Goal: Information Seeking & Learning: Learn about a topic

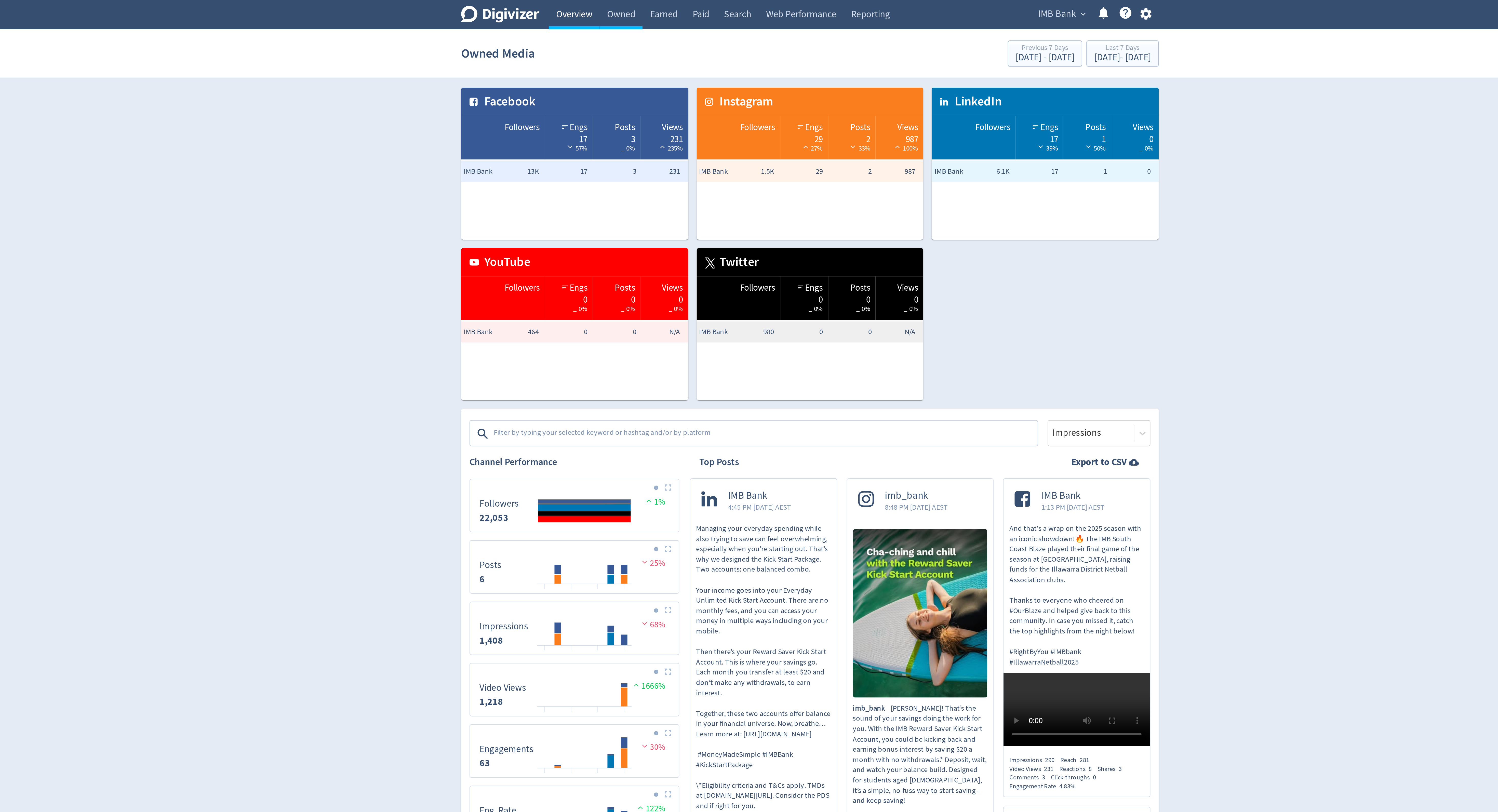
click at [636, 11] on link "Overview" at bounding box center [634, 7] width 25 height 15
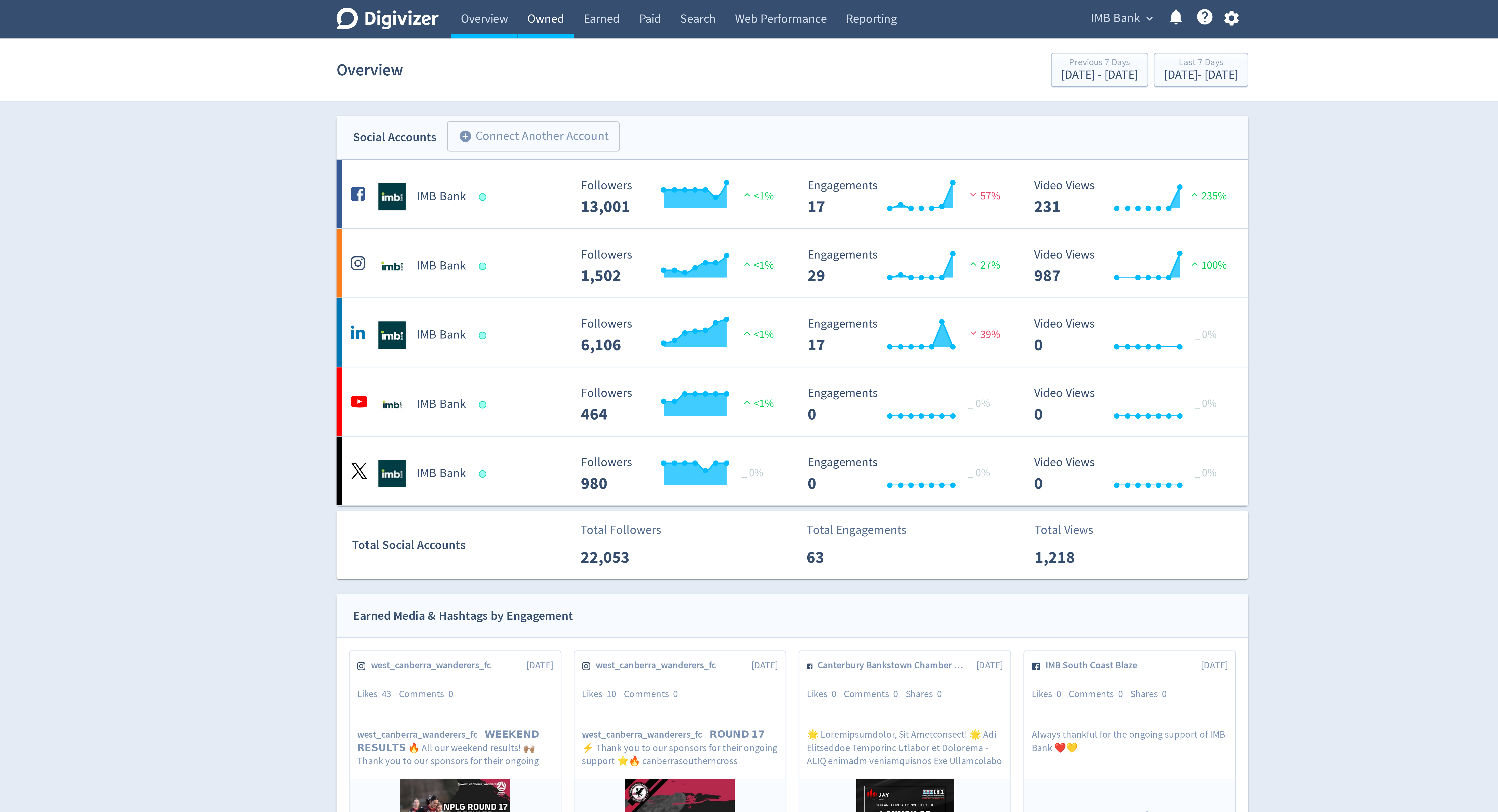
click at [663, 8] on link "Owned" at bounding box center [657, 7] width 21 height 15
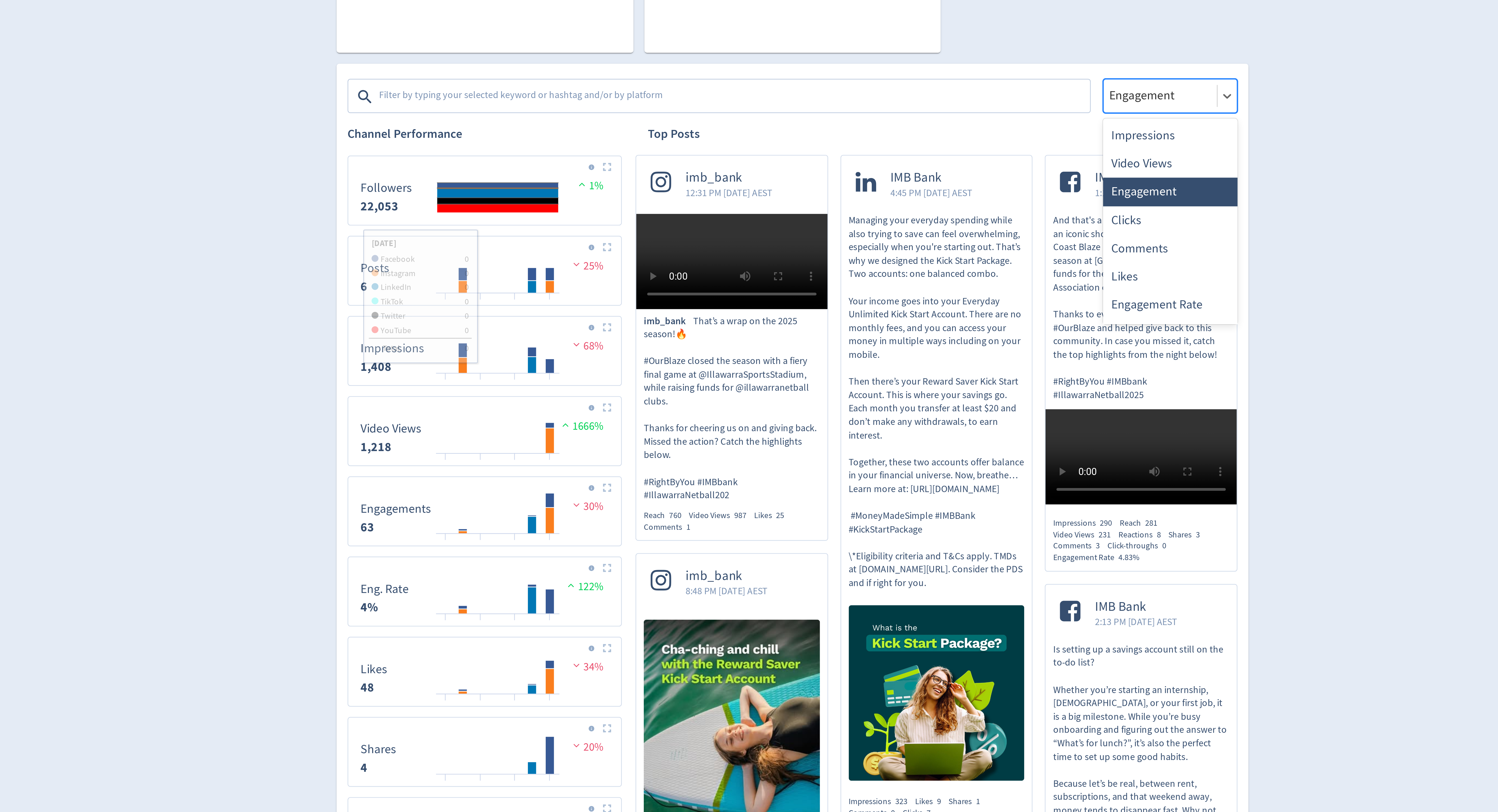
click at [902, 213] on div at bounding box center [886, 210] width 39 height 8
click at [898, 226] on div "Impressions" at bounding box center [889, 224] width 50 height 10
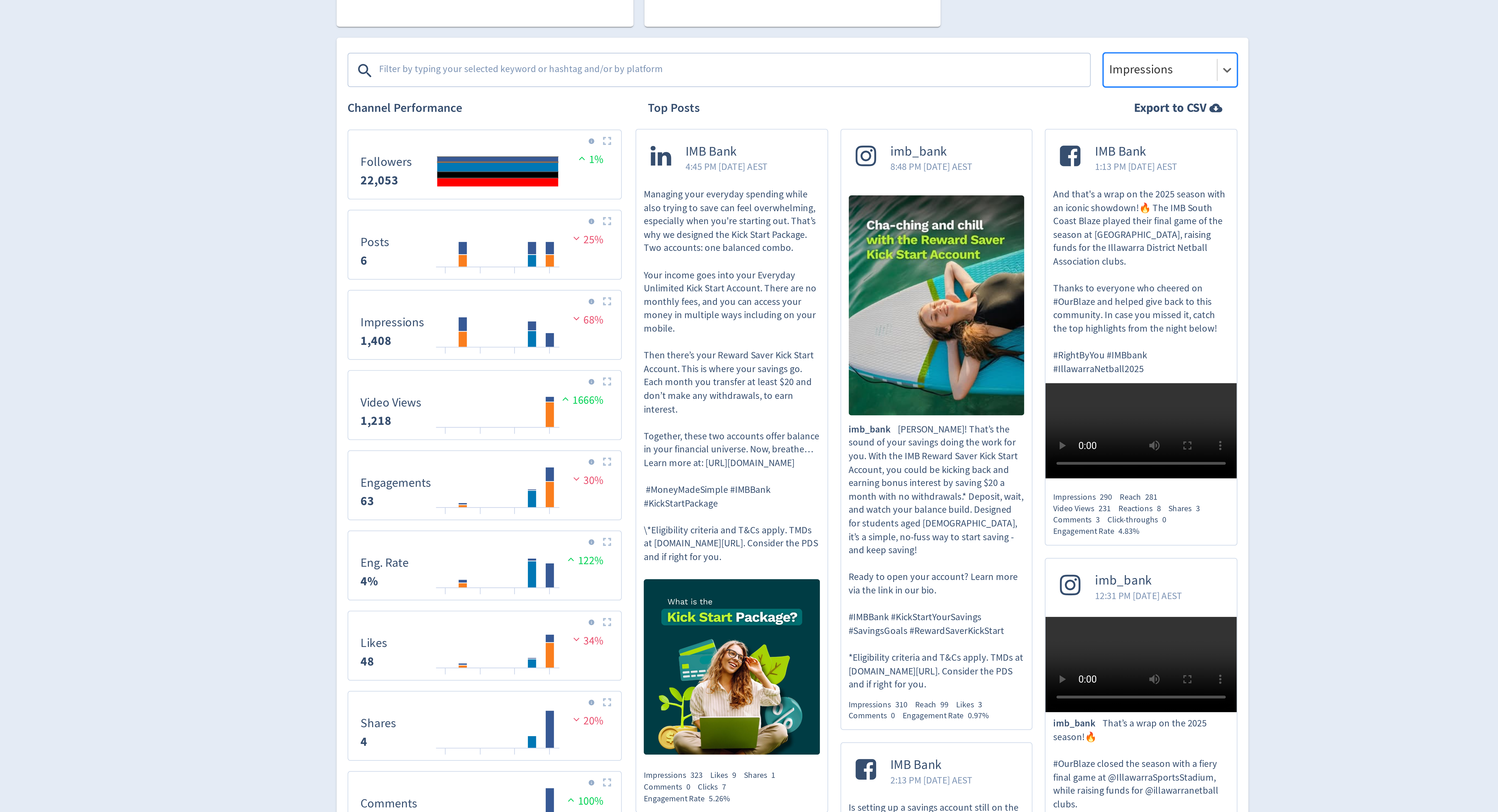
click at [902, 212] on div at bounding box center [886, 210] width 39 height 8
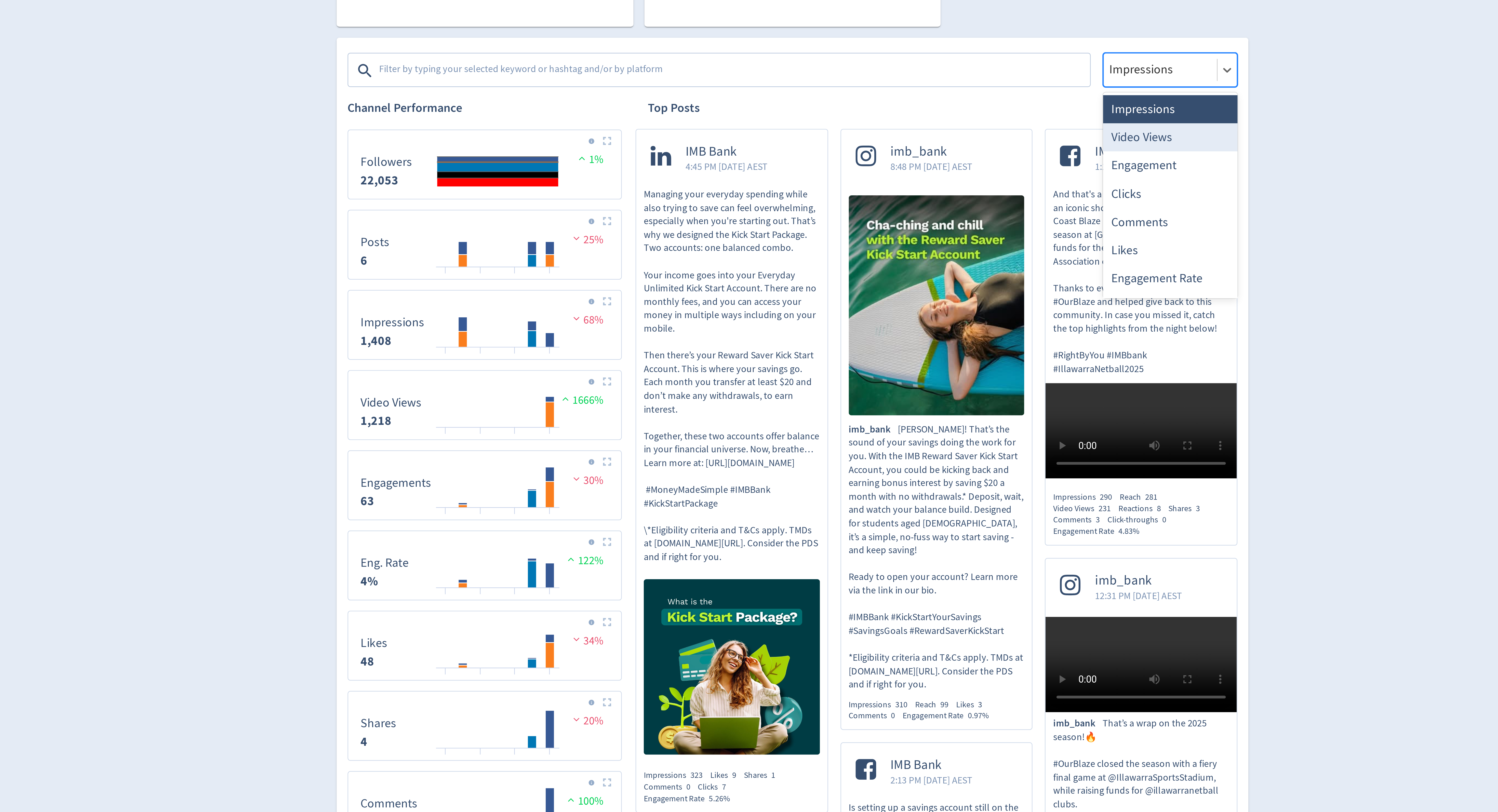
click at [893, 234] on div "Video Views" at bounding box center [889, 235] width 50 height 10
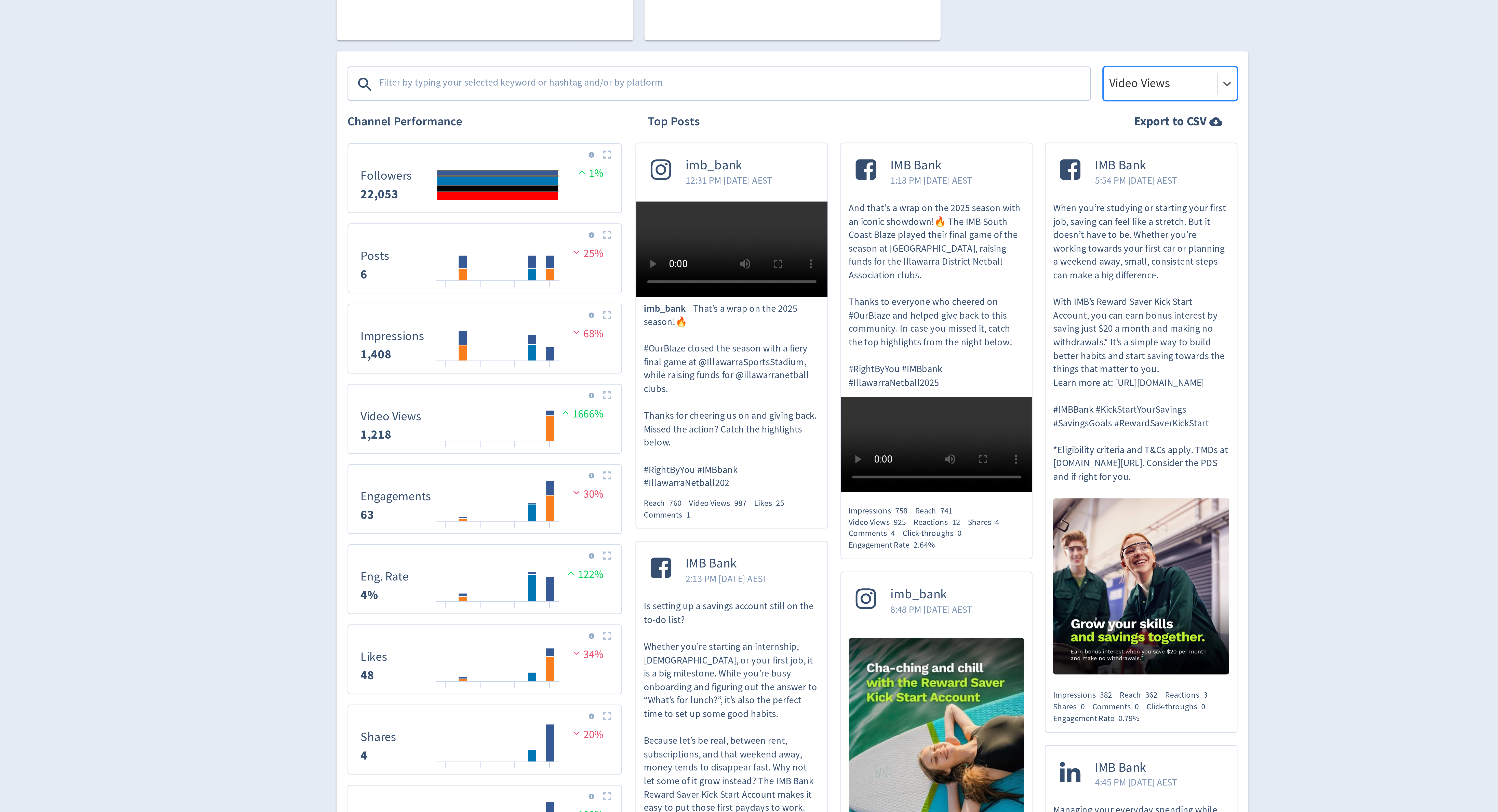
click at [893, 211] on div at bounding box center [886, 210] width 39 height 8
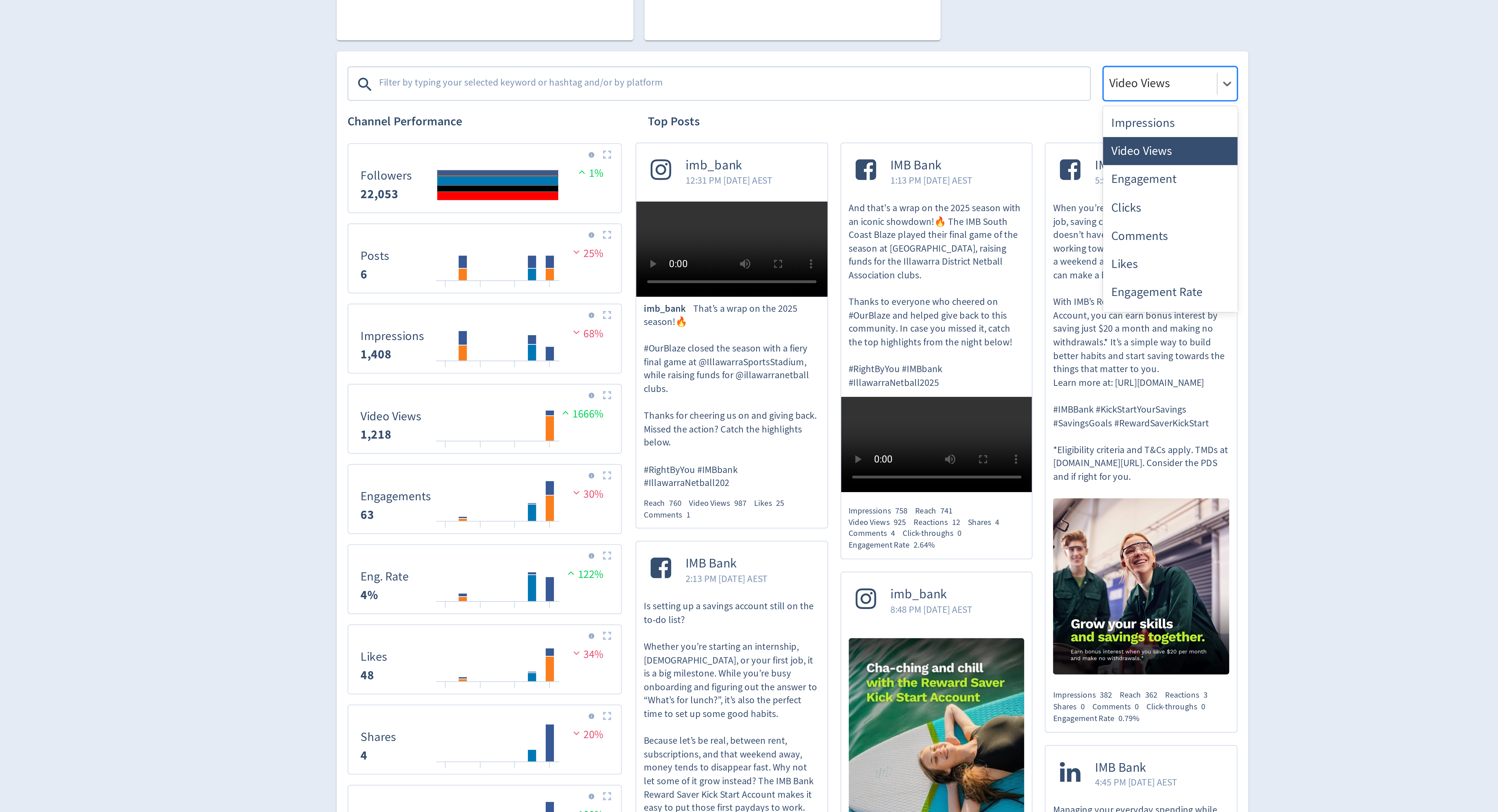
click at [891, 218] on div "Top Posts Export to CSV" at bounding box center [802, 224] width 224 height 15
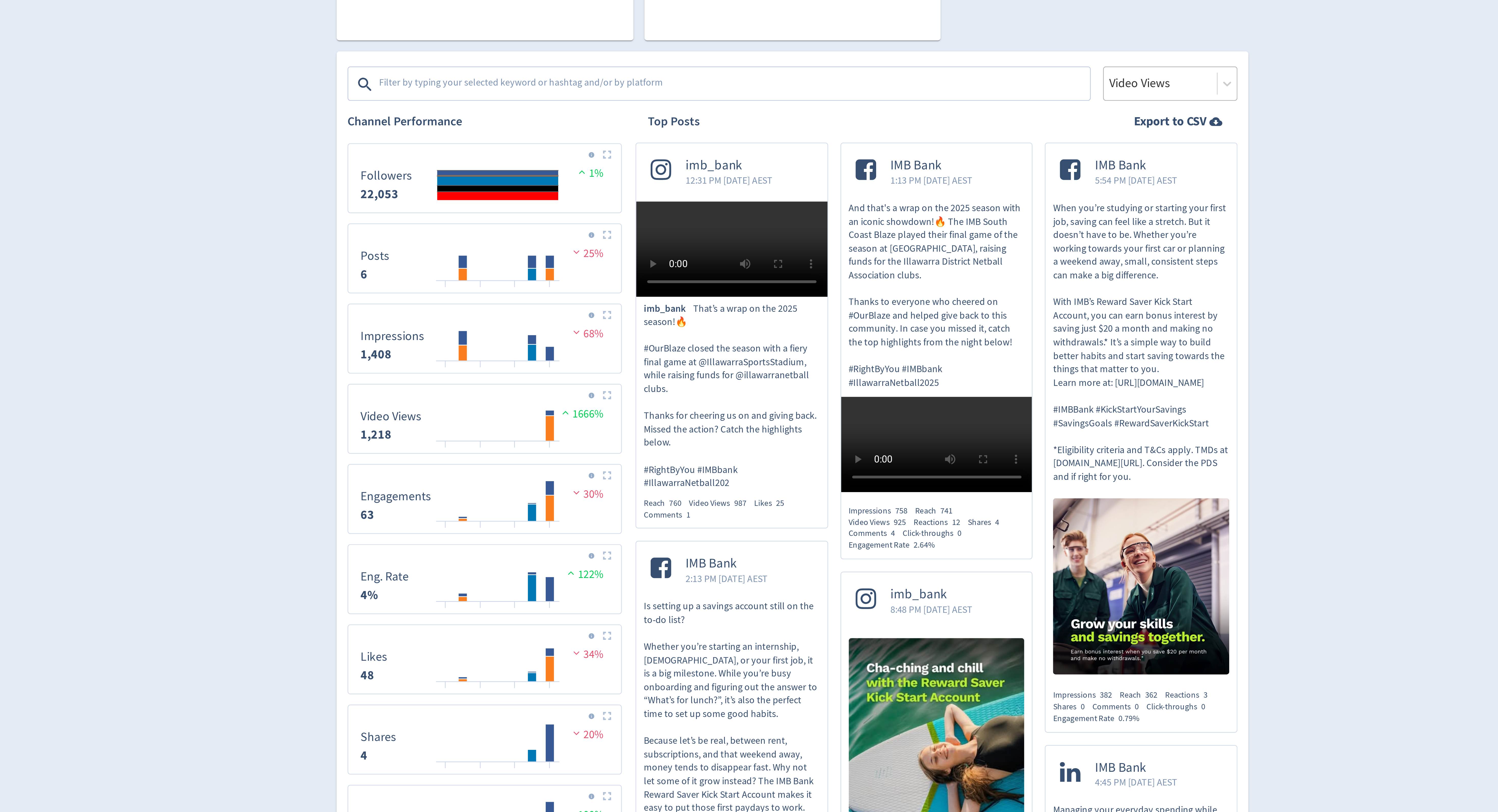
click at [888, 213] on div at bounding box center [886, 210] width 39 height 8
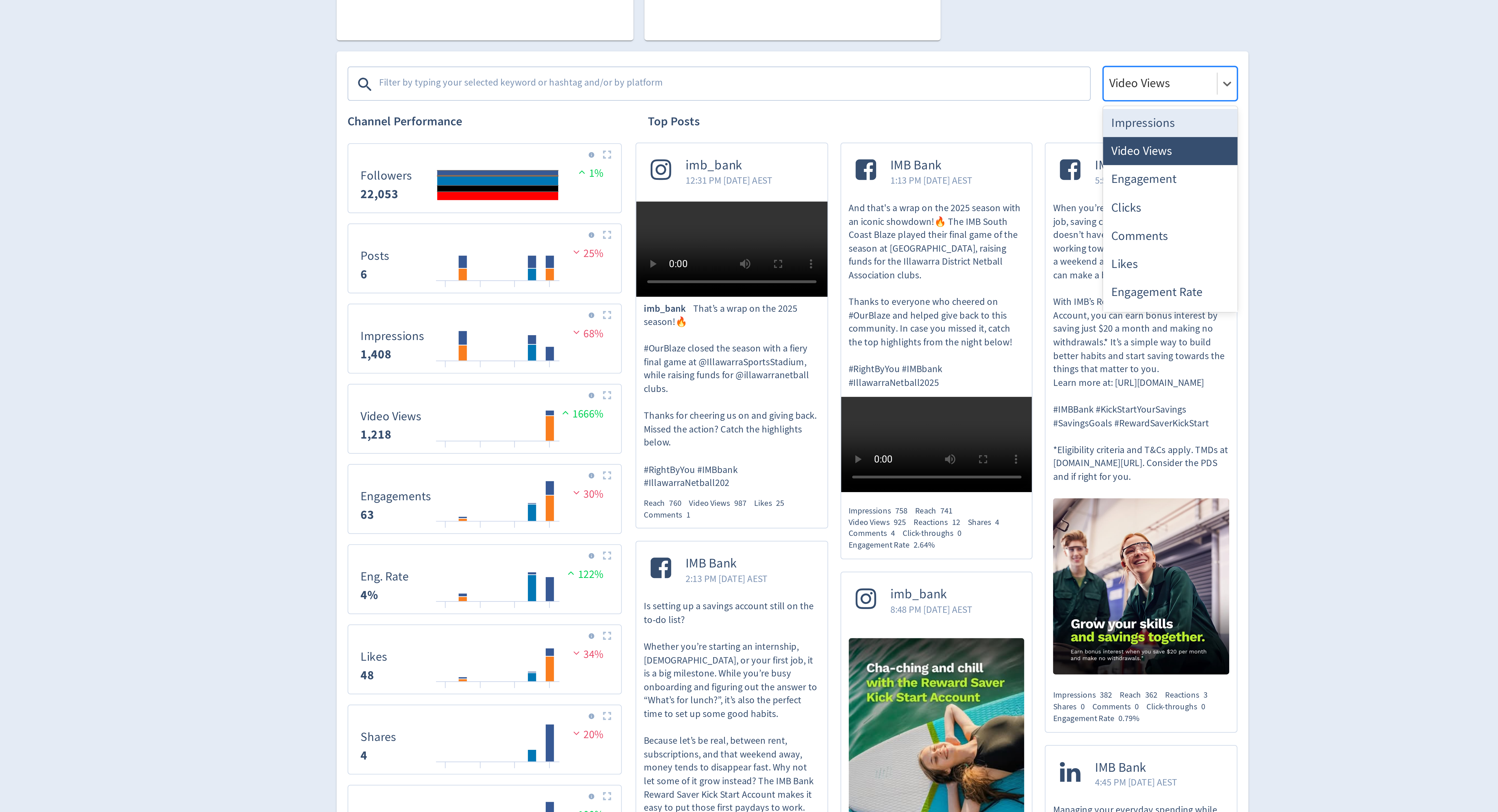
click at [888, 226] on div "Impressions" at bounding box center [889, 224] width 50 height 10
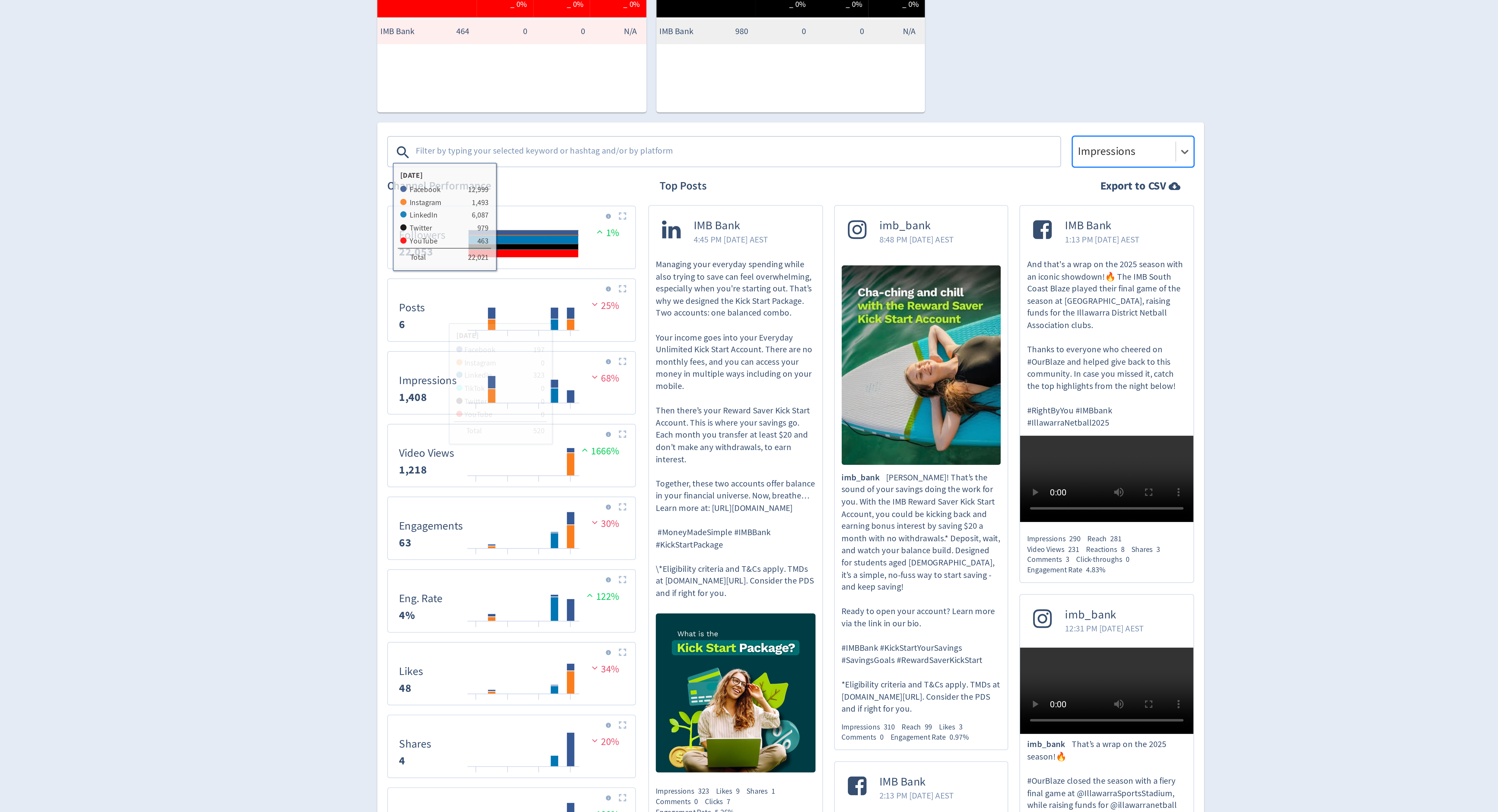
click at [614, 208] on textarea at bounding box center [726, 210] width 264 height 10
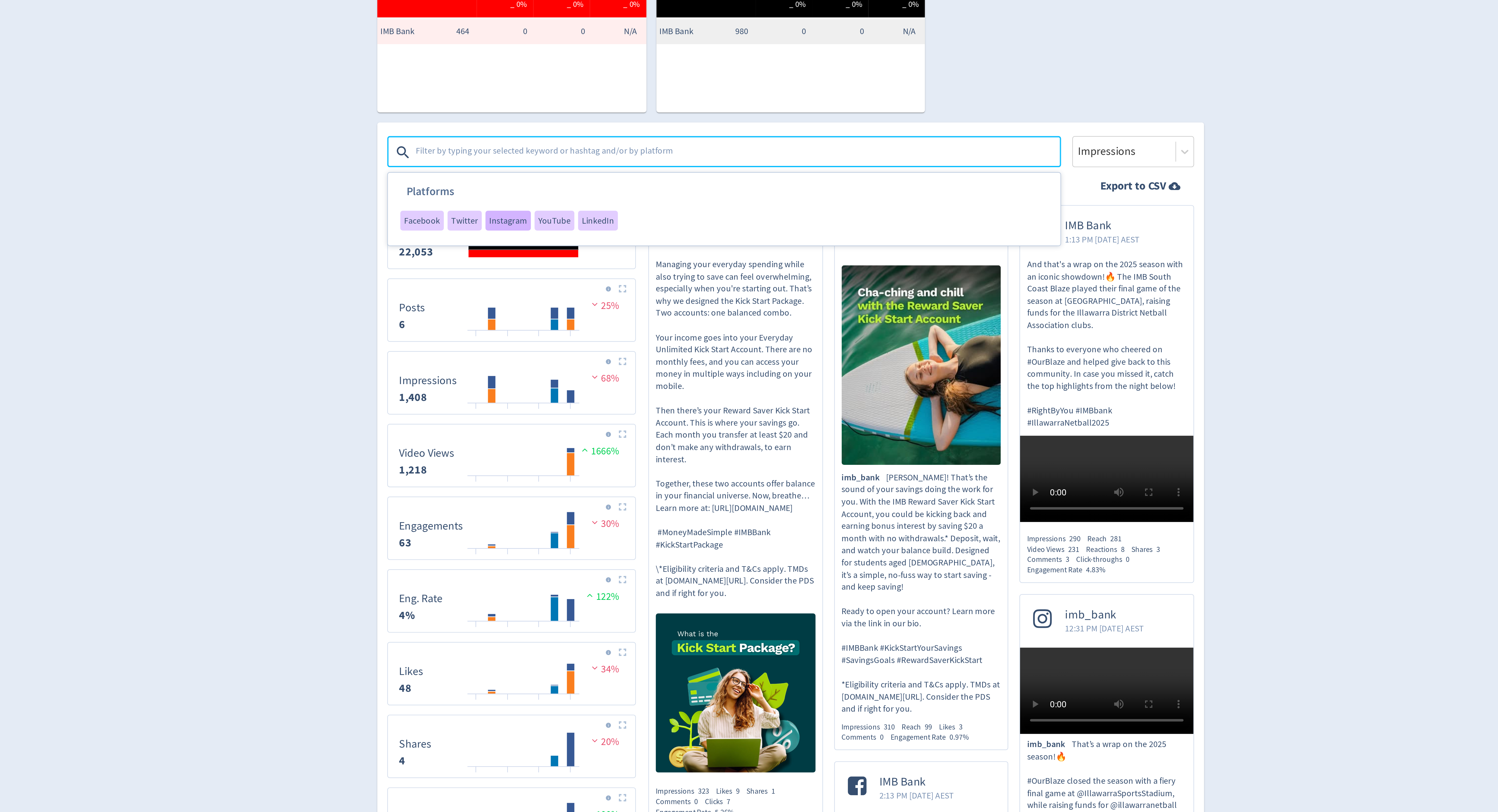
click at [633, 237] on span "Instagram" at bounding box center [633, 238] width 15 height 3
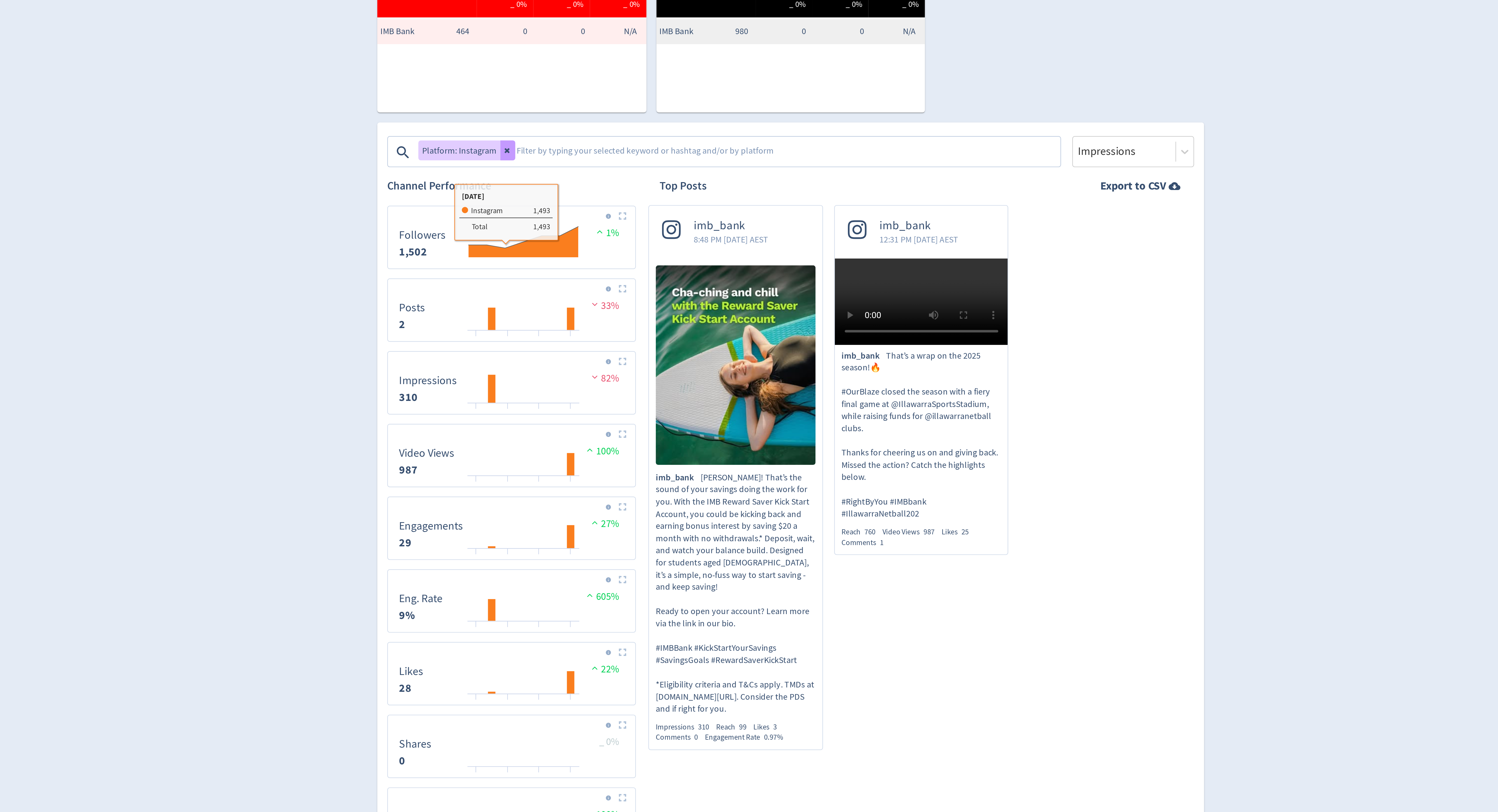
click at [632, 209] on icon at bounding box center [633, 210] width 3 height 3
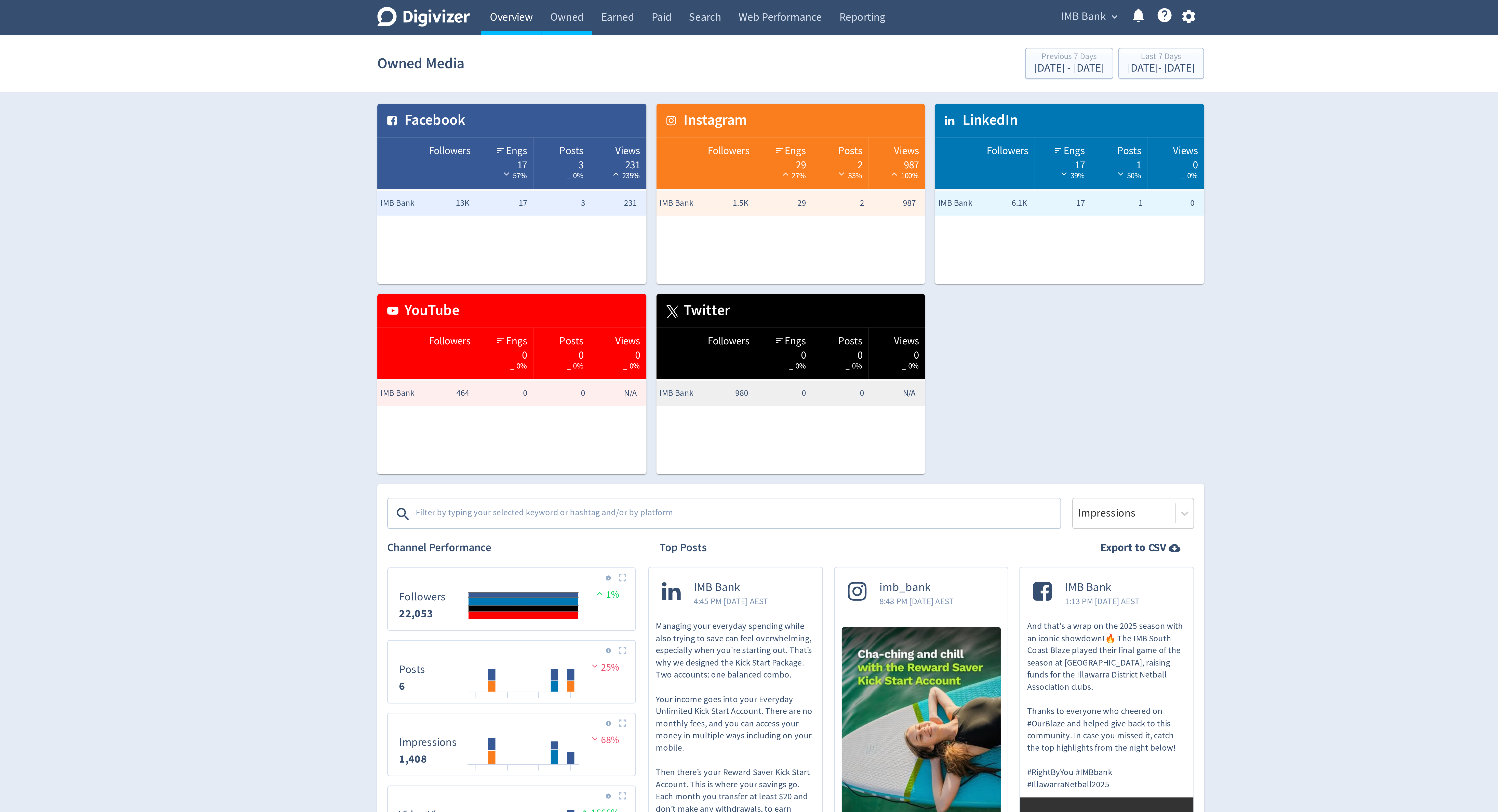
click at [630, 5] on link "Overview" at bounding box center [634, 7] width 25 height 15
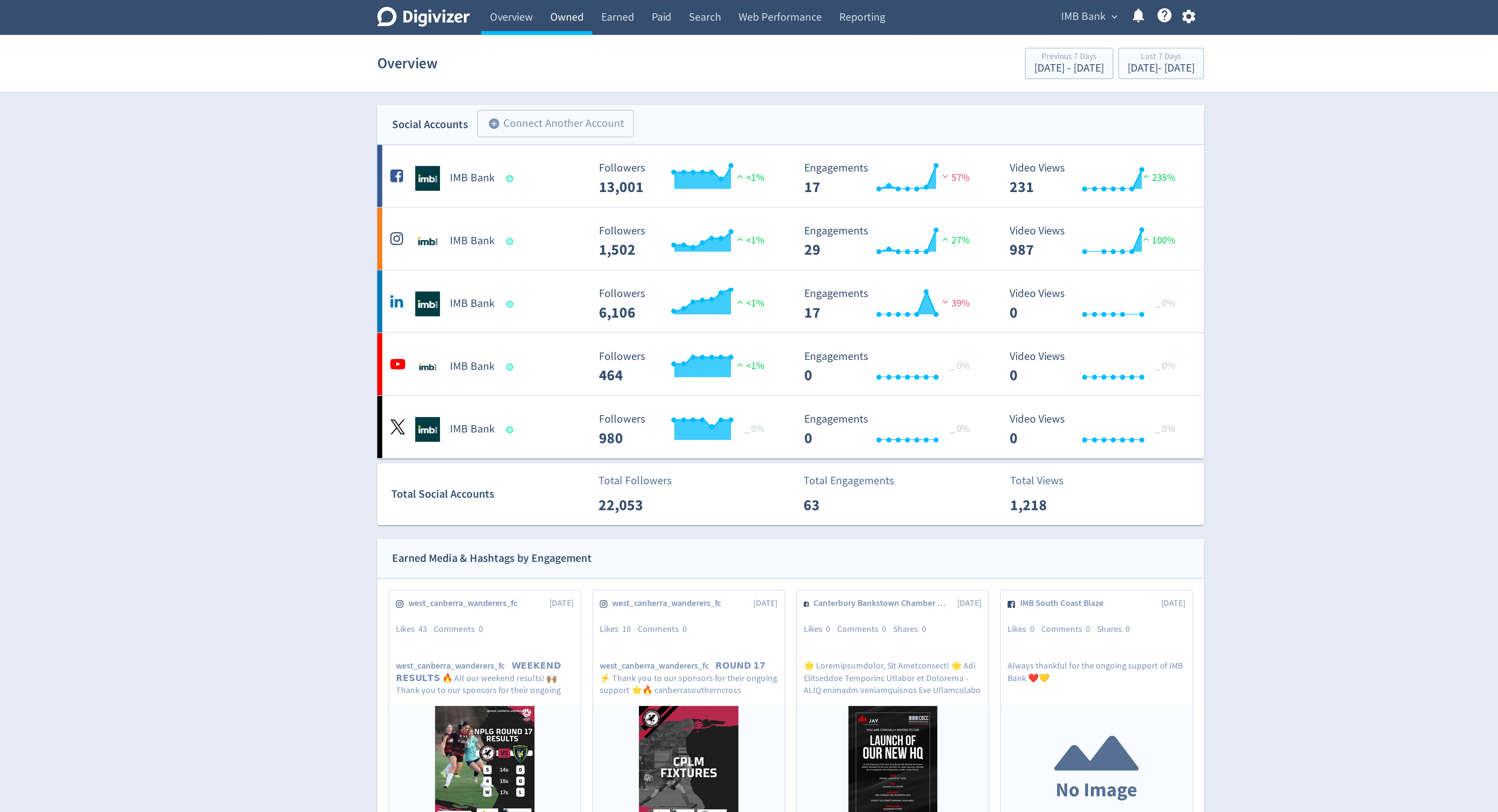
click at [659, 10] on link "Owned" at bounding box center [657, 7] width 21 height 15
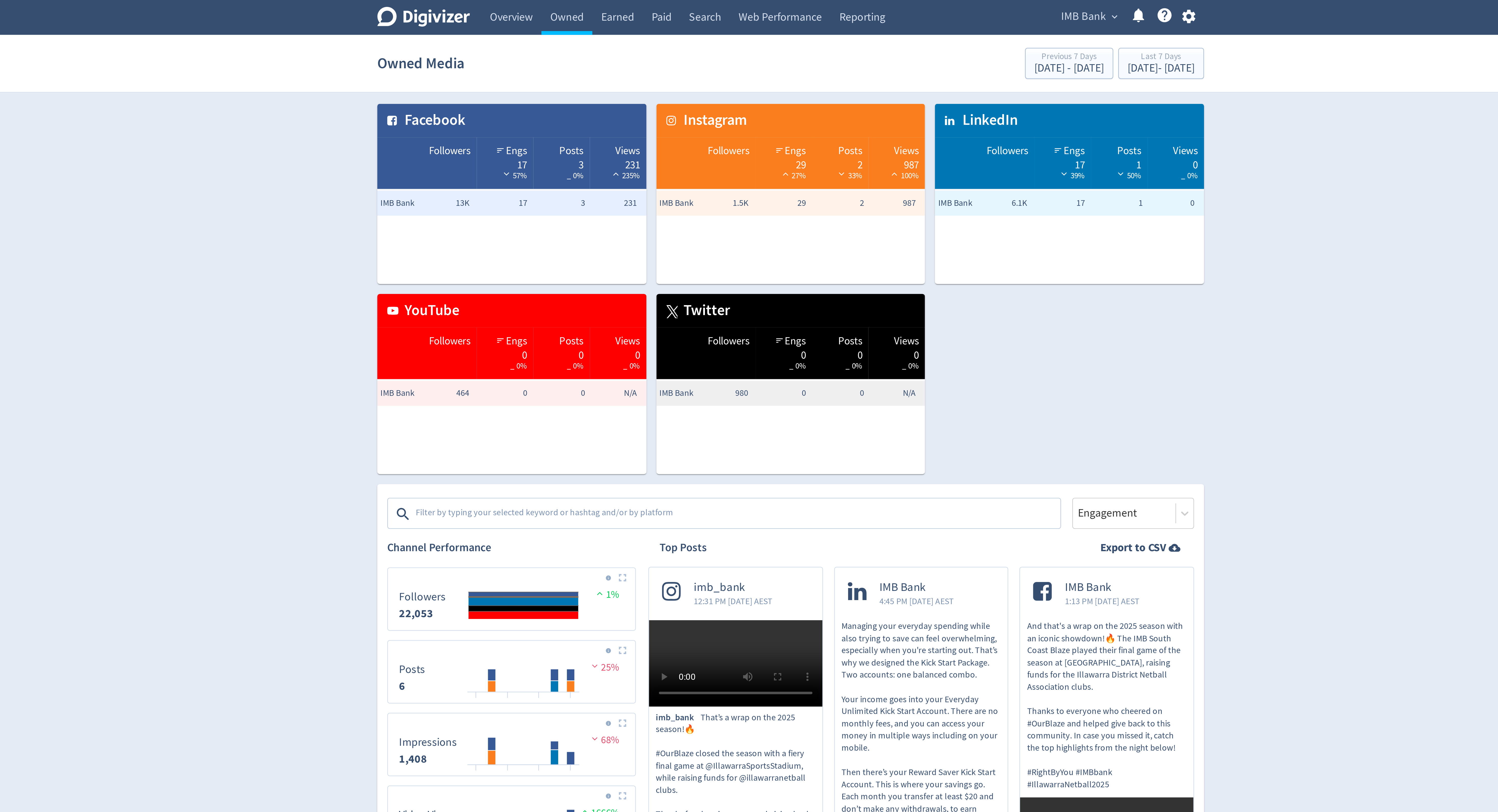
click at [629, 209] on textarea at bounding box center [726, 210] width 264 height 10
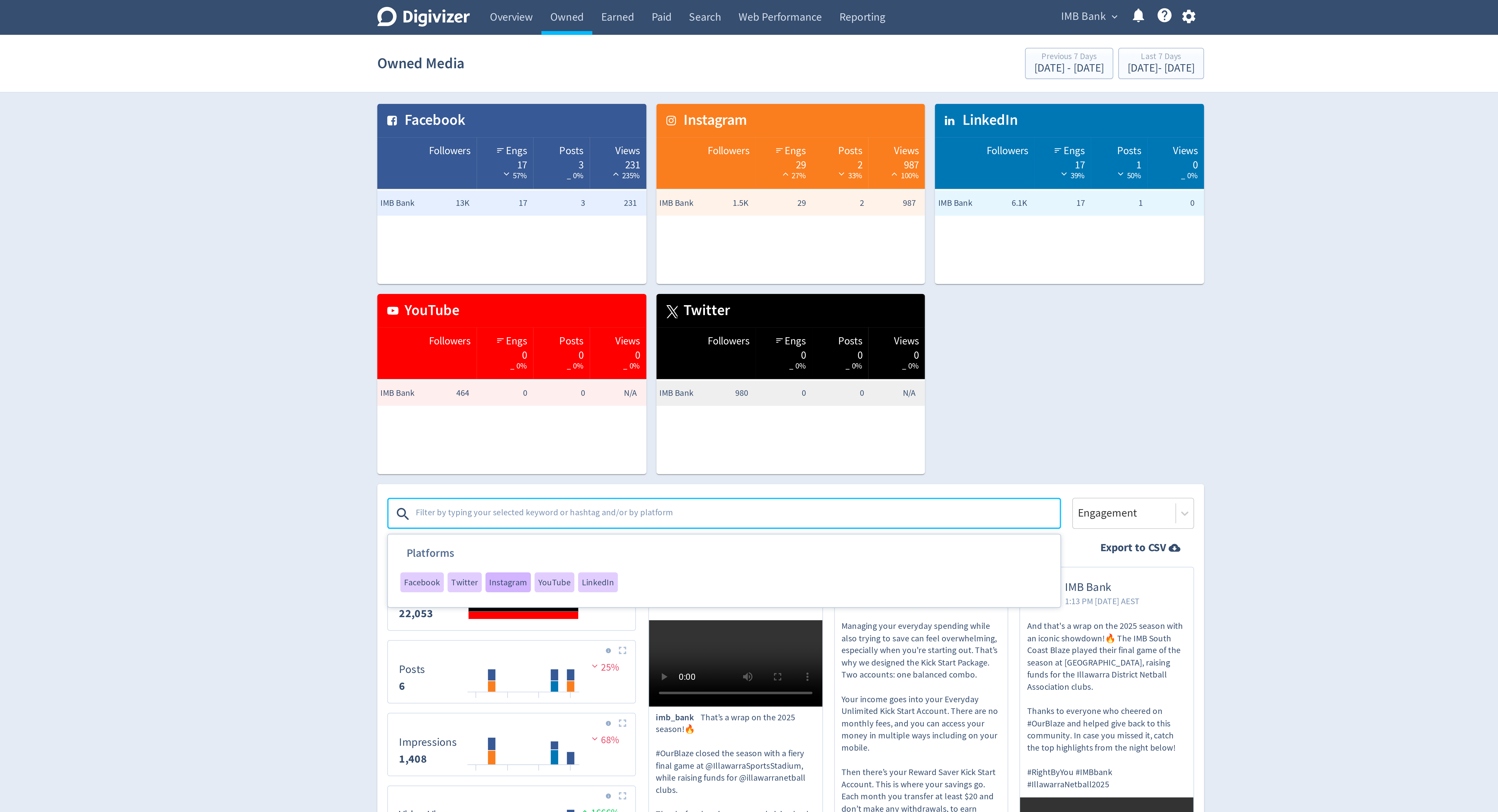
click at [632, 239] on span "Instagram" at bounding box center [633, 238] width 15 height 3
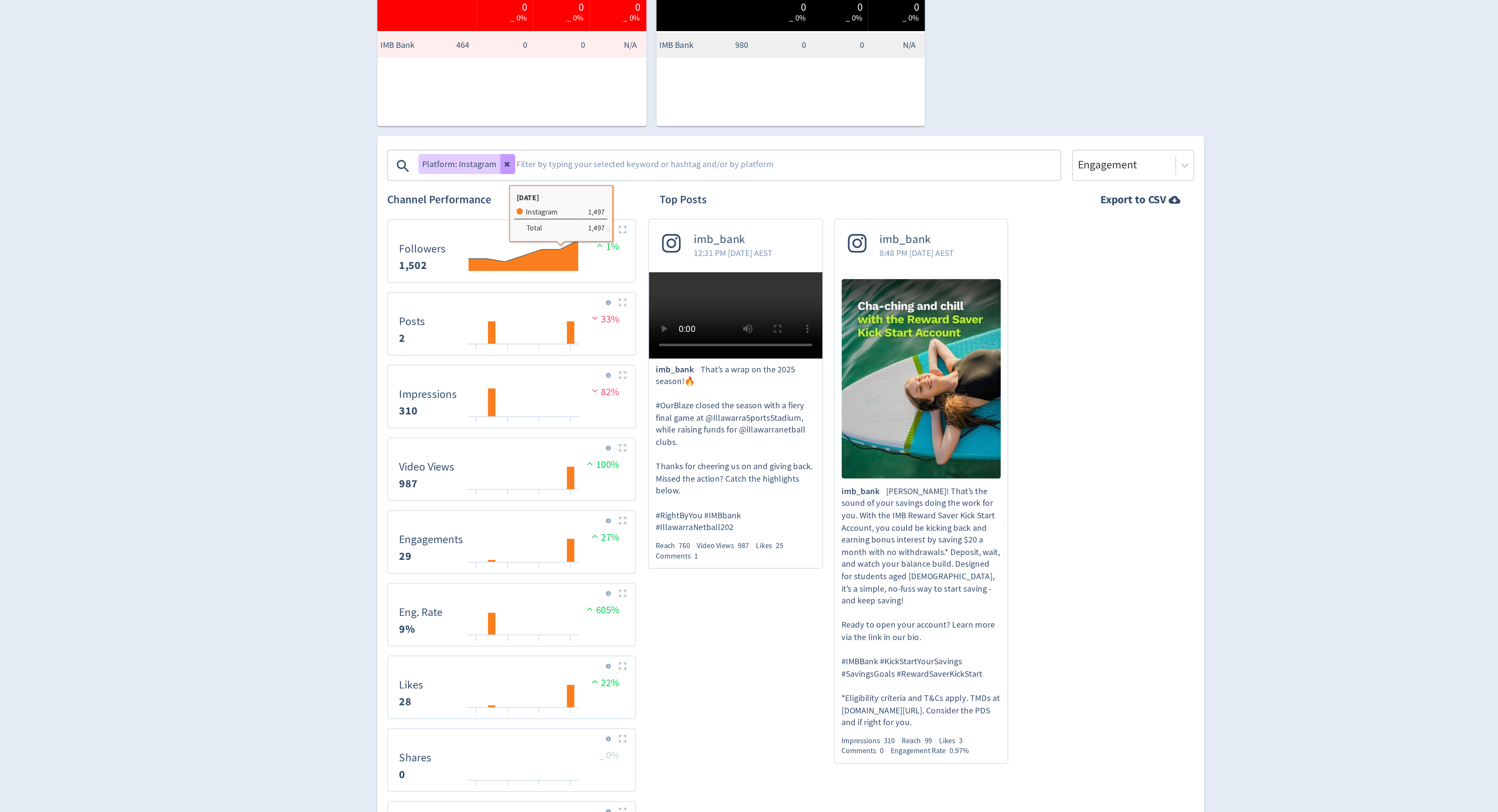
click at [631, 207] on button at bounding box center [633, 210] width 6 height 8
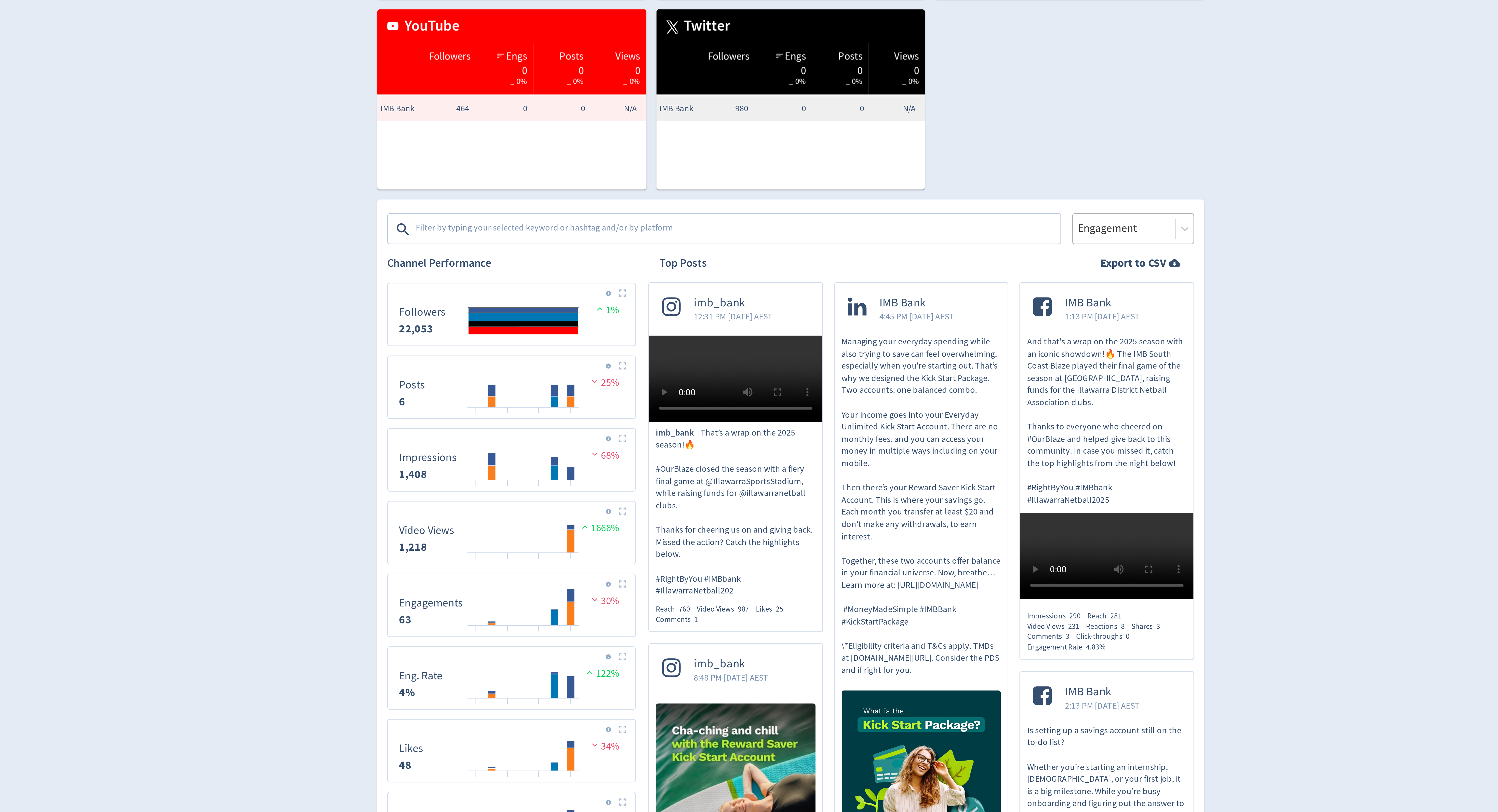
click at [877, 210] on div at bounding box center [886, 210] width 39 height 8
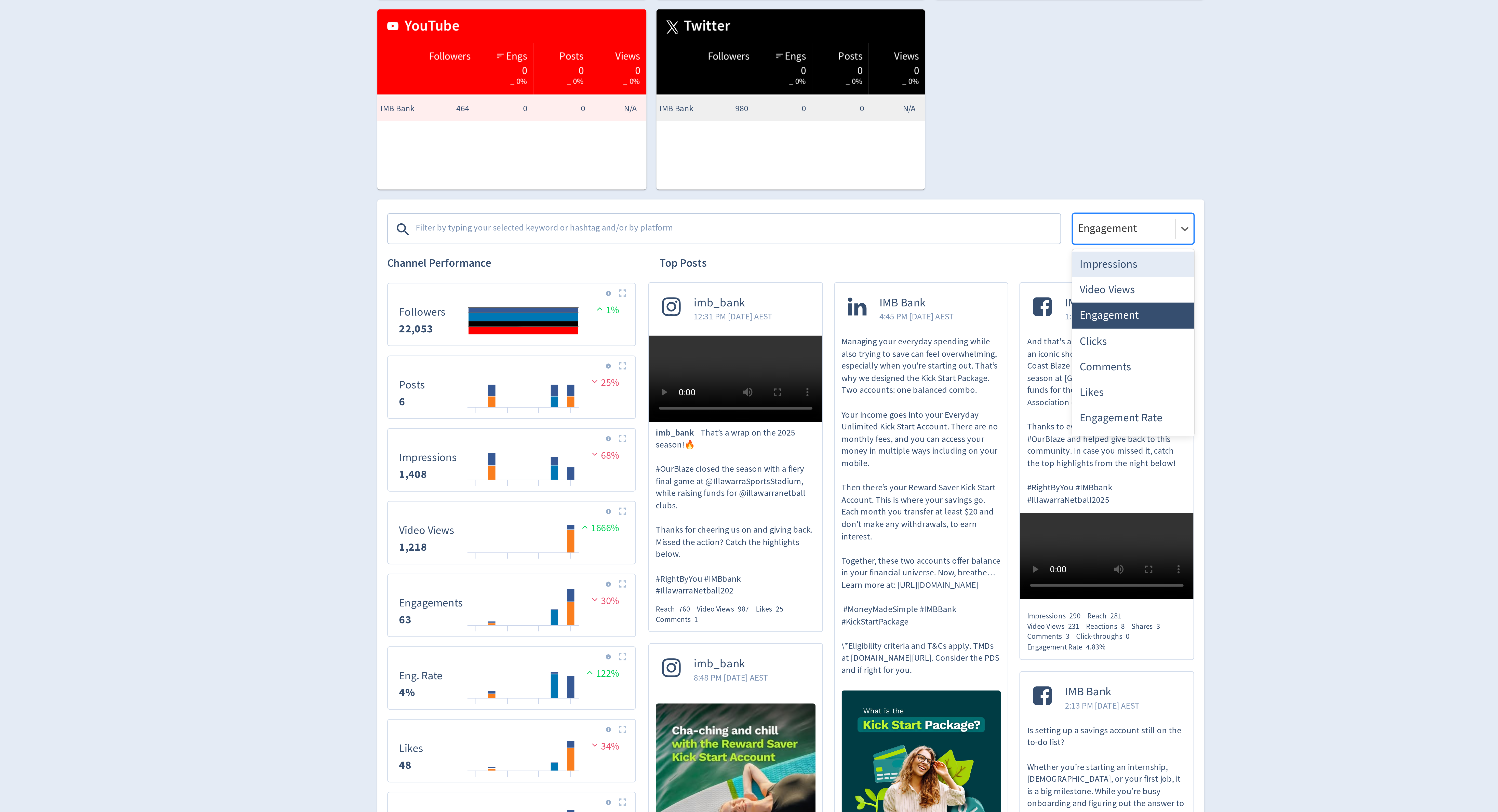
click at [877, 227] on div "Impressions" at bounding box center [889, 224] width 50 height 10
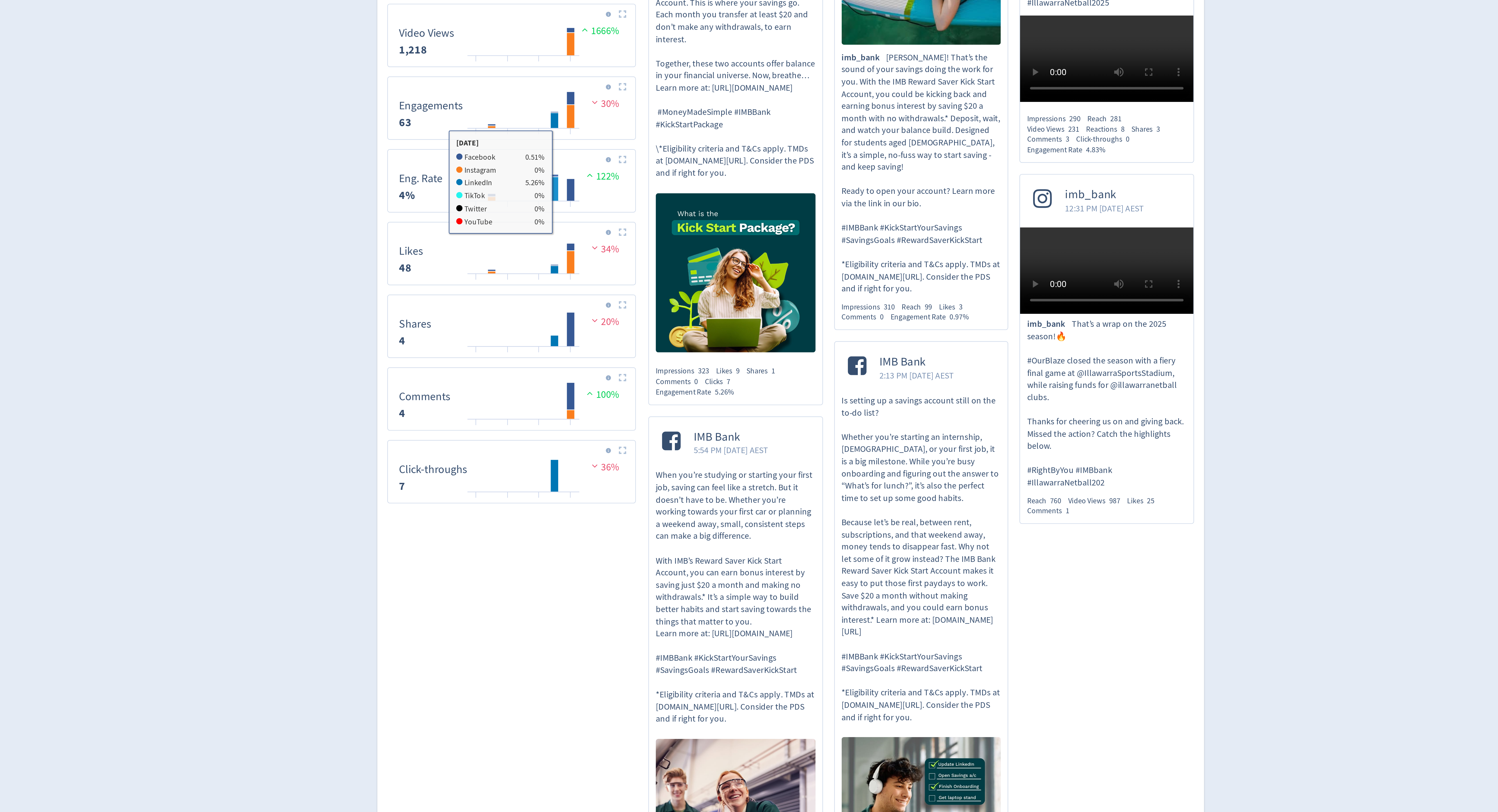
click at [652, 402] on rect "\a Eng. Rate\a 9%\a" at bounding box center [652, 397] width 3 height 10
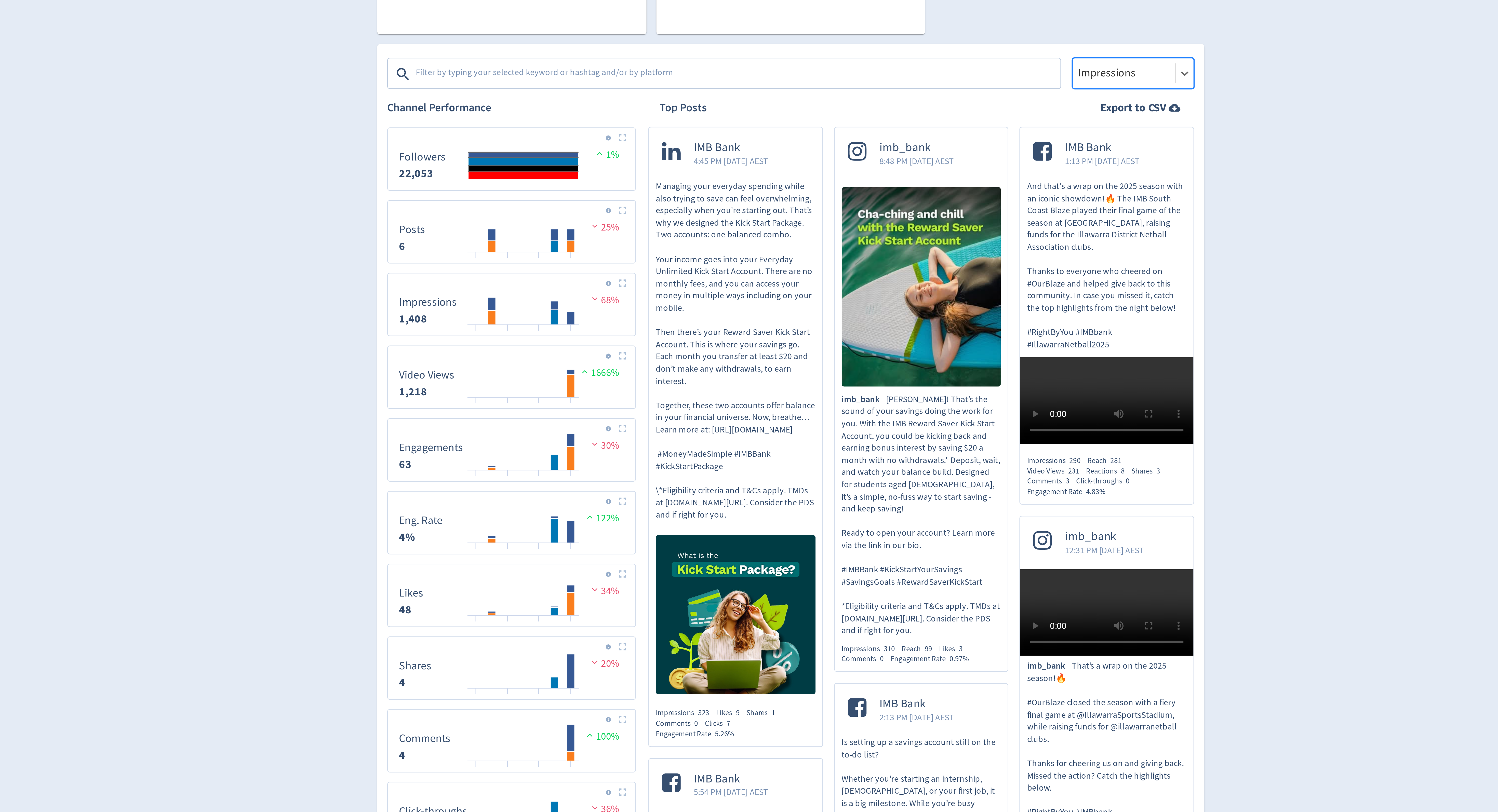
click at [889, 213] on div at bounding box center [886, 210] width 39 height 8
click at [888, 249] on div "Engagement" at bounding box center [889, 246] width 50 height 10
